Goal: Task Accomplishment & Management: Complete application form

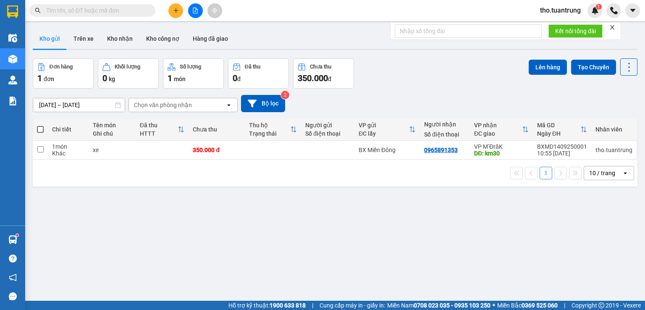
click at [178, 9] on icon "plus" at bounding box center [176, 11] width 6 height 6
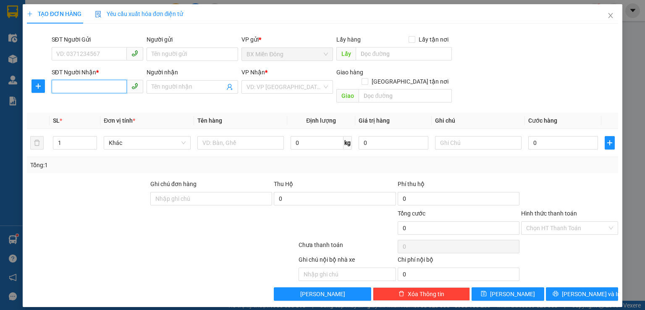
click at [115, 86] on input "SĐT Người Nhận *" at bounding box center [89, 86] width 75 height 13
click at [95, 102] on div "0833291666 - CHỊ BỐN" at bounding box center [97, 103] width 81 height 9
type input "0833291666"
type input "CHỊ BỐN"
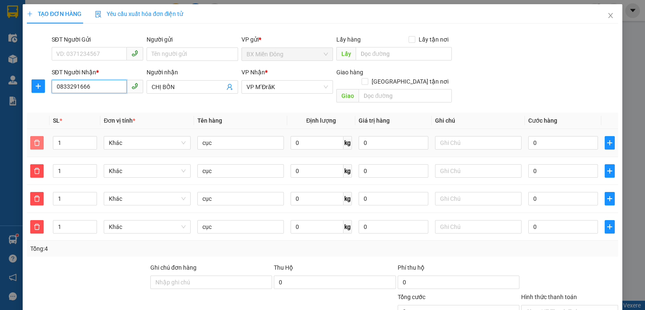
type input "0833291666"
click at [34, 140] on icon "delete" at bounding box center [37, 143] width 6 height 6
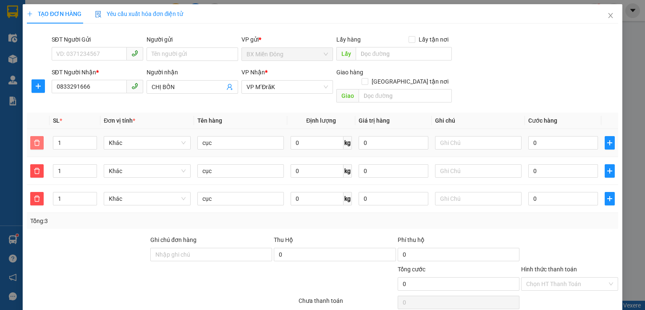
click at [34, 140] on icon "delete" at bounding box center [37, 143] width 6 height 6
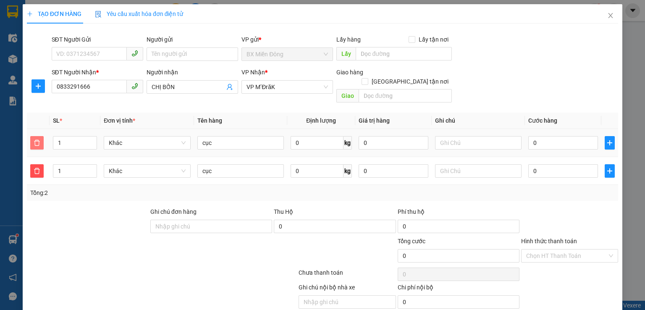
click at [34, 140] on icon "delete" at bounding box center [37, 143] width 6 height 6
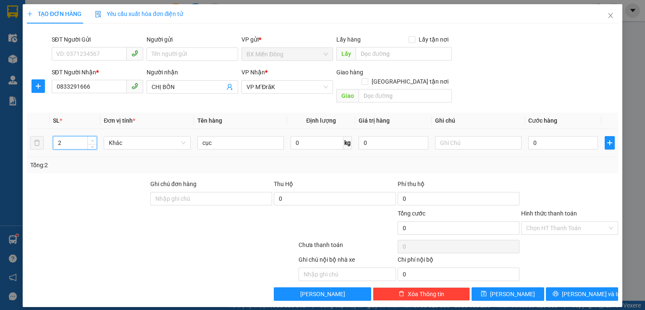
click at [95, 138] on span "up" at bounding box center [92, 140] width 5 height 5
type input "3"
click at [95, 138] on span "up" at bounding box center [92, 140] width 5 height 5
click at [554, 136] on input "0" at bounding box center [563, 142] width 70 height 13
type input "2"
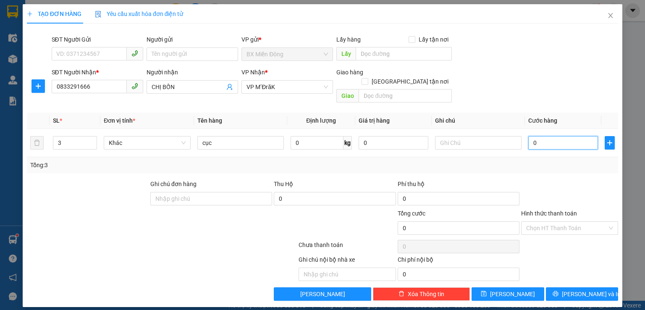
type input "2"
type input "20"
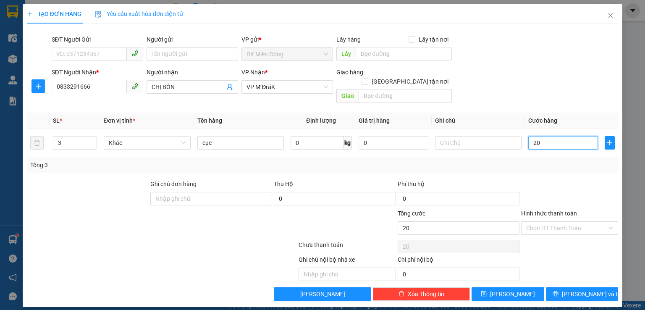
type input "200"
type input "2.000"
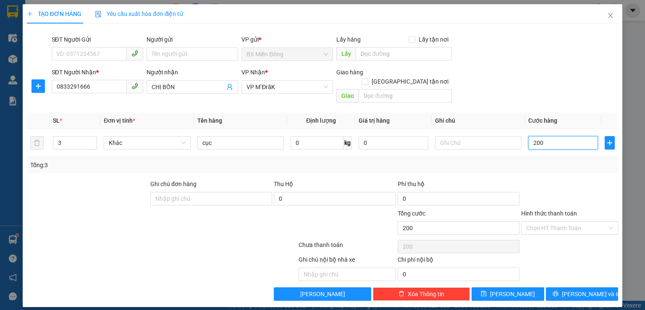
type input "2.000"
type input "20.000"
type input "200.000"
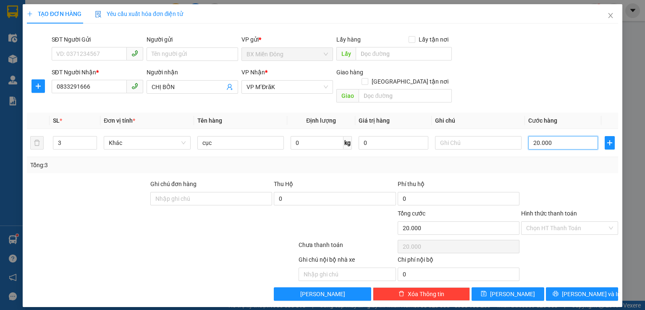
type input "200.000"
click at [598, 287] on button "[PERSON_NAME] và In" at bounding box center [582, 293] width 73 height 13
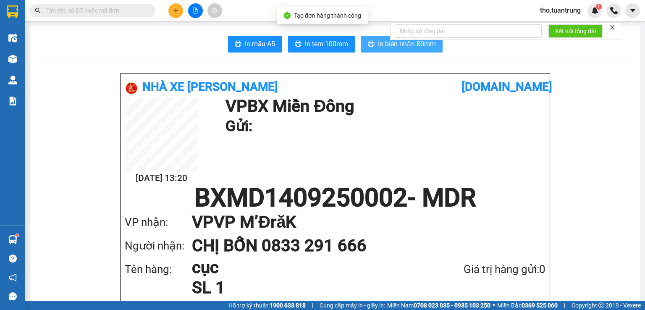
click at [390, 44] on span "In biên nhận 80mm" at bounding box center [407, 44] width 58 height 10
